Goal: Task Accomplishment & Management: Complete application form

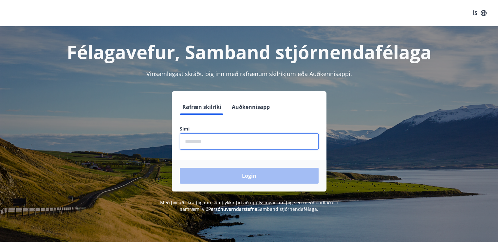
click at [211, 144] on input "phone" at bounding box center [249, 141] width 139 height 16
type input "********"
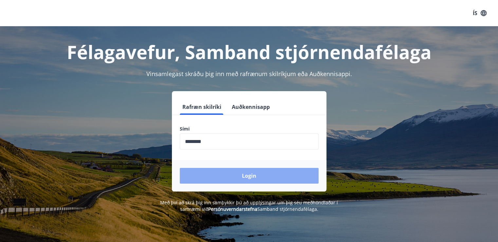
click at [295, 174] on button "Login" at bounding box center [249, 176] width 139 height 16
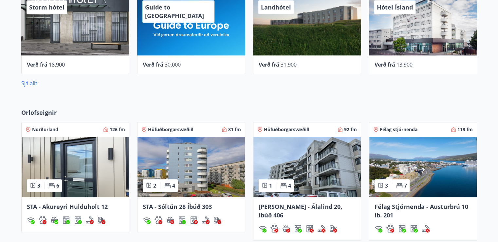
scroll to position [393, 0]
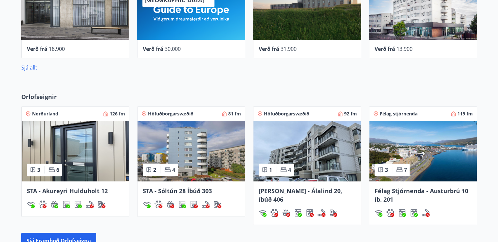
click at [443, 189] on span "Félag Stjórnenda - Austurbrú 10 íb. 201" at bounding box center [422, 195] width 94 height 16
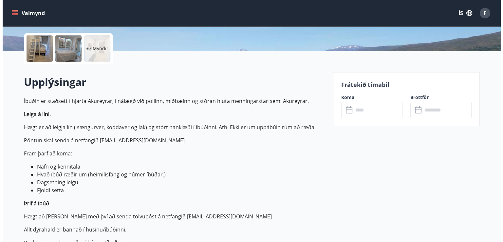
scroll to position [98, 0]
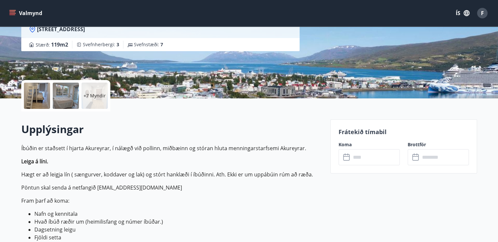
click at [95, 93] on p "+7 Myndir" at bounding box center [95, 95] width 22 height 7
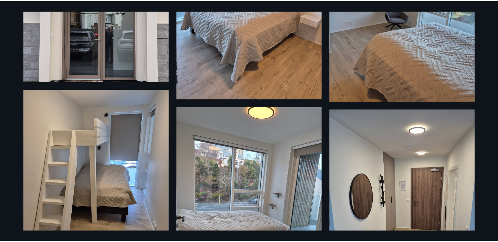
scroll to position [0, 0]
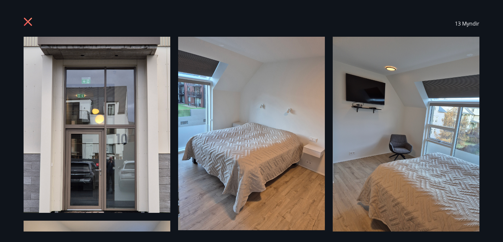
click at [32, 23] on icon at bounding box center [29, 22] width 10 height 10
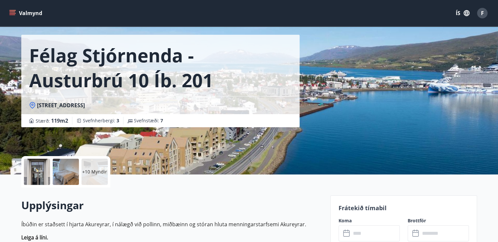
scroll to position [33, 0]
